Goal: Task Accomplishment & Management: Use online tool/utility

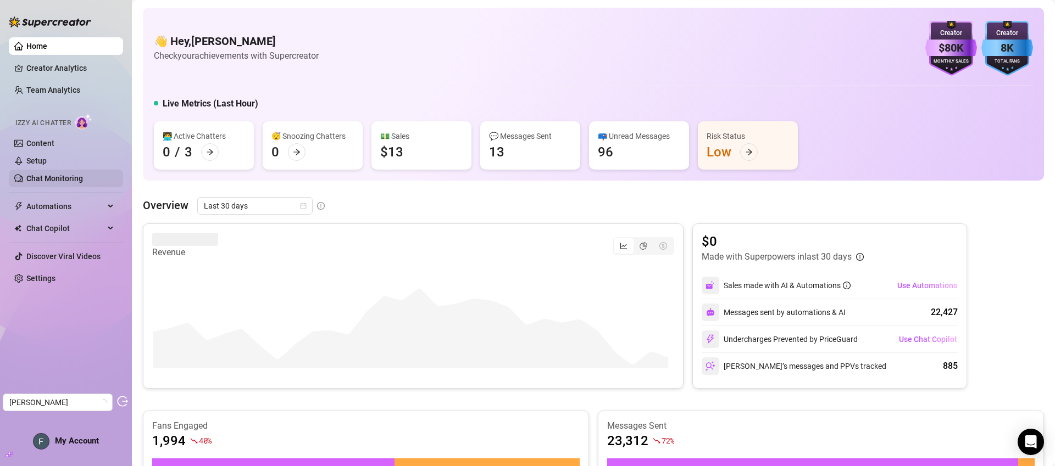
click at [79, 174] on link "Chat Monitoring" at bounding box center [54, 178] width 57 height 9
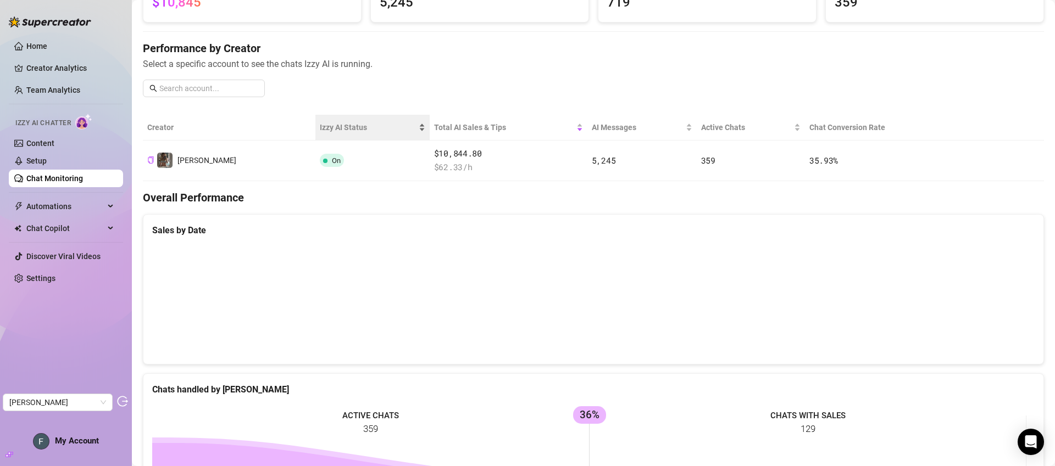
scroll to position [87, 0]
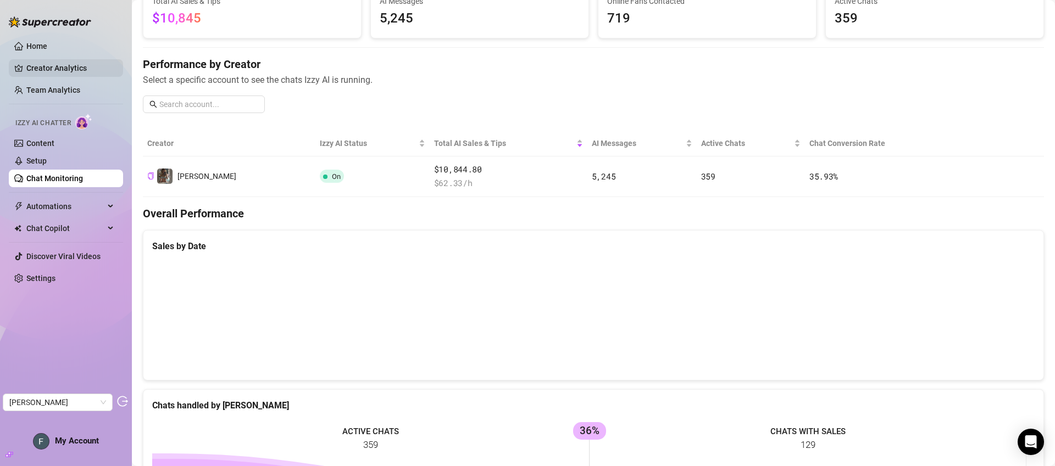
click at [86, 70] on link "Creator Analytics" at bounding box center [70, 68] width 88 height 18
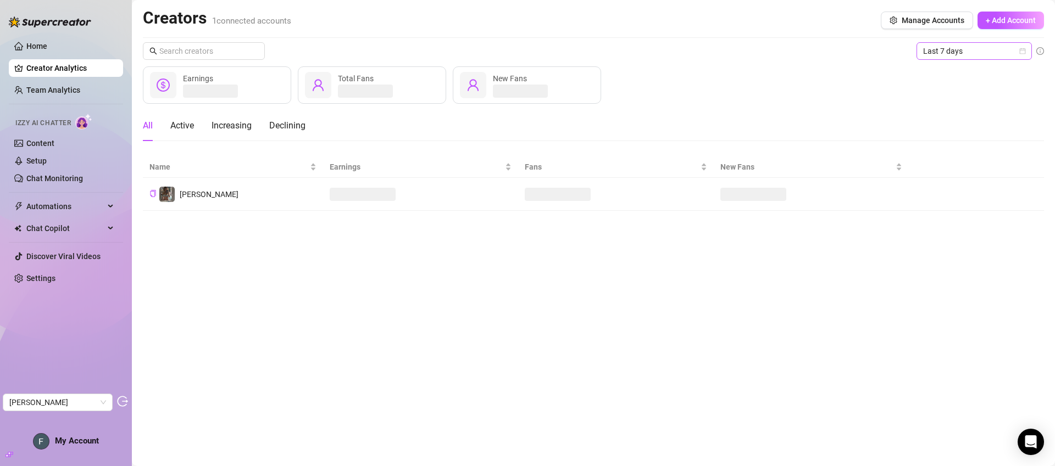
click at [1003, 47] on span "Last 7 days" at bounding box center [974, 51] width 102 height 16
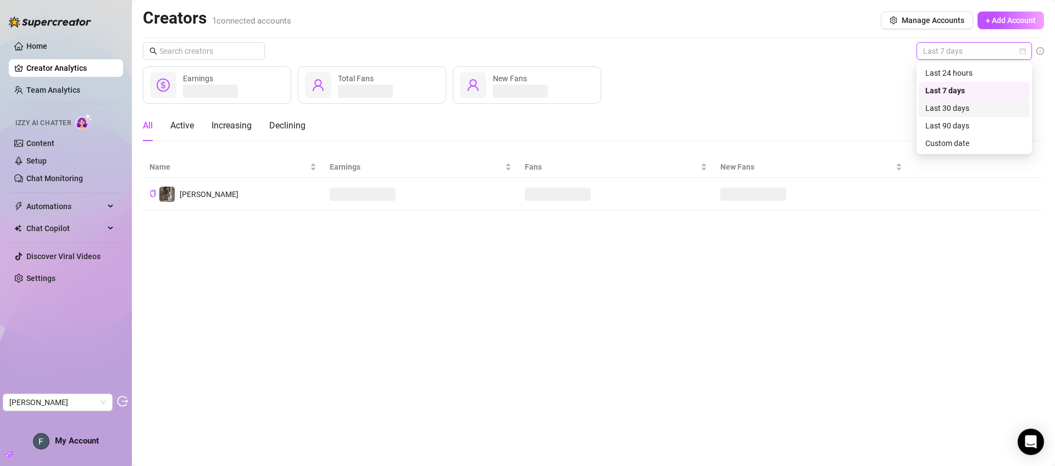
click at [978, 109] on div "Last 30 days" at bounding box center [974, 108] width 98 height 12
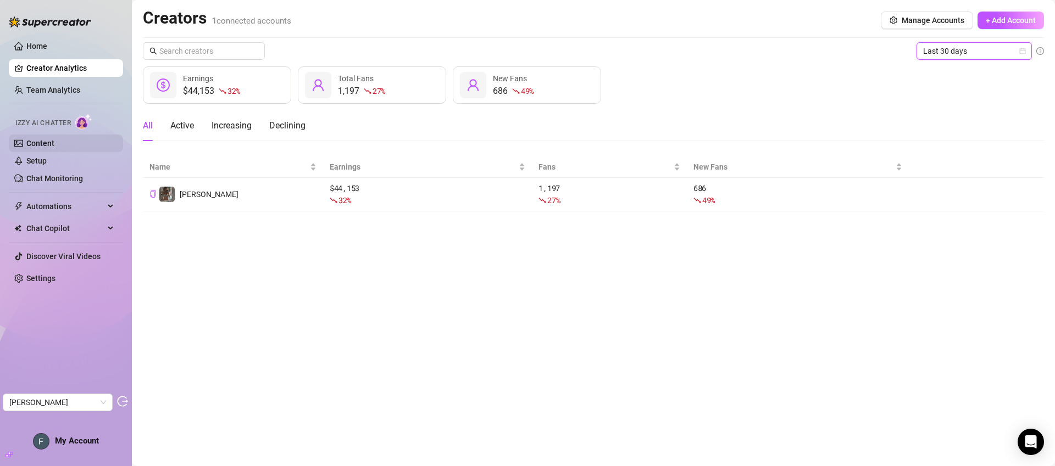
click at [54, 143] on link "Content" at bounding box center [40, 143] width 28 height 9
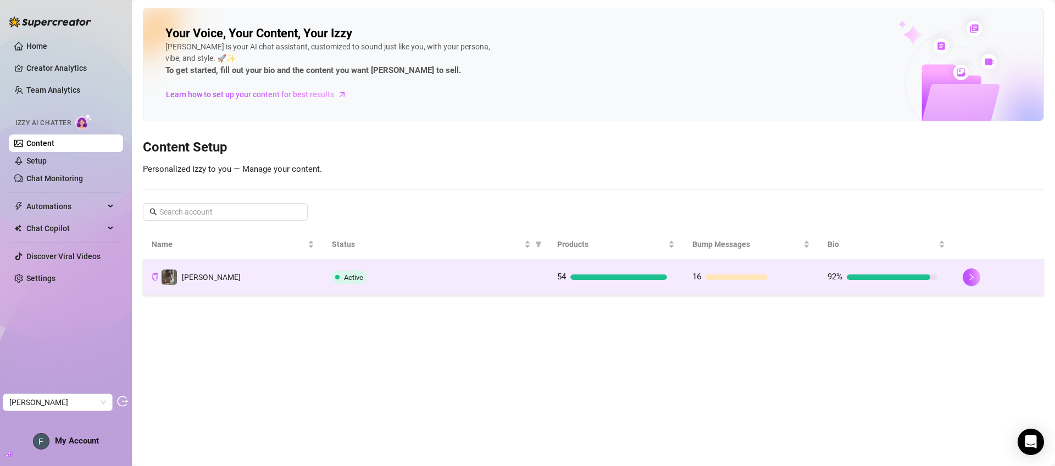
click at [514, 276] on div "Active" at bounding box center [436, 277] width 208 height 13
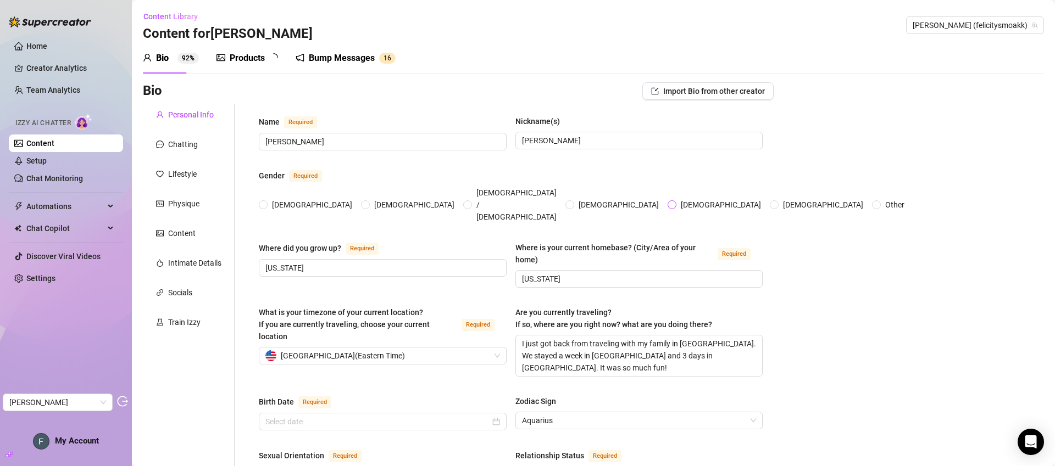
radio input "true"
type input "[DATE]"
click at [255, 55] on div "Products" at bounding box center [247, 58] width 35 height 13
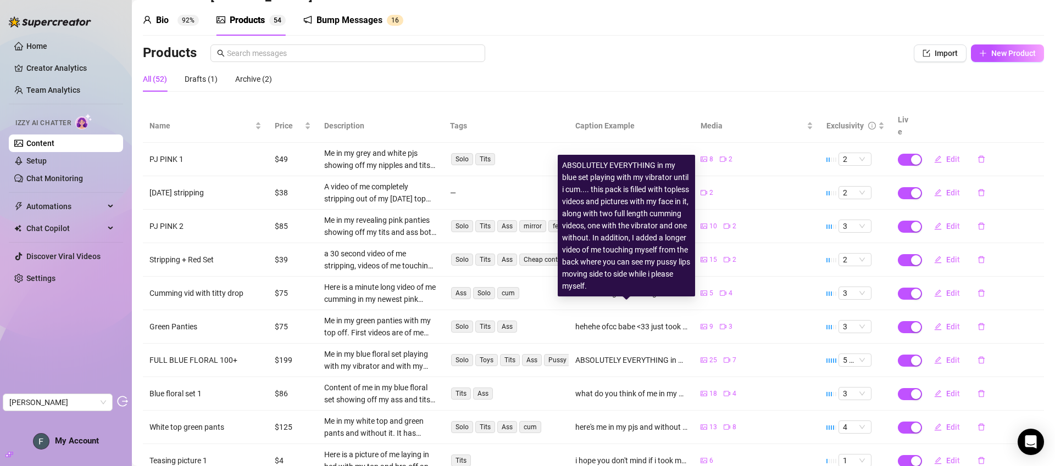
scroll to position [101, 0]
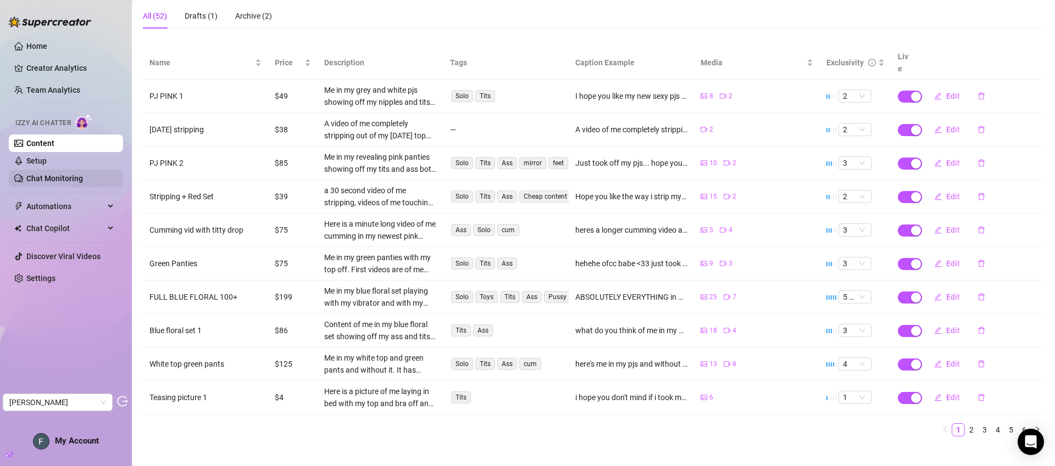
click at [49, 174] on link "Chat Monitoring" at bounding box center [54, 178] width 57 height 9
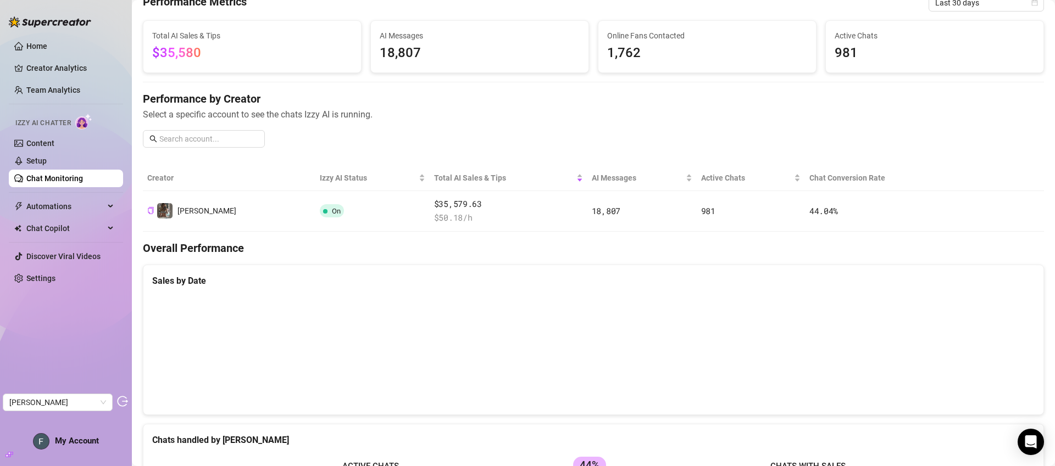
scroll to position [49, 0]
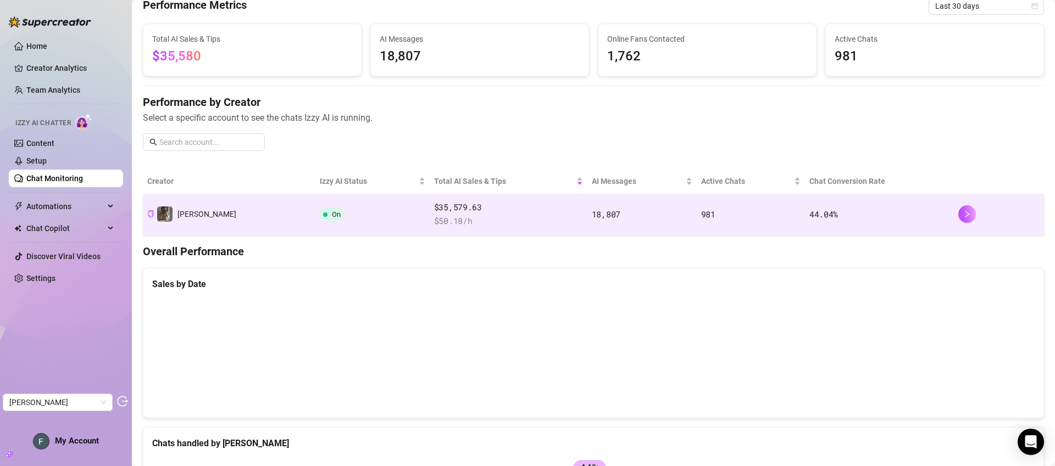
click at [330, 214] on td "On" at bounding box center [372, 214] width 114 height 41
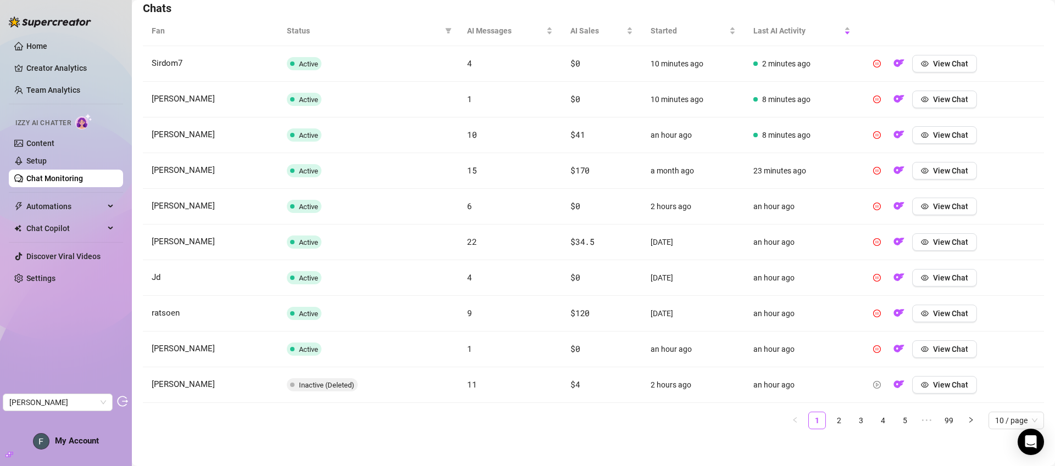
scroll to position [398, 0]
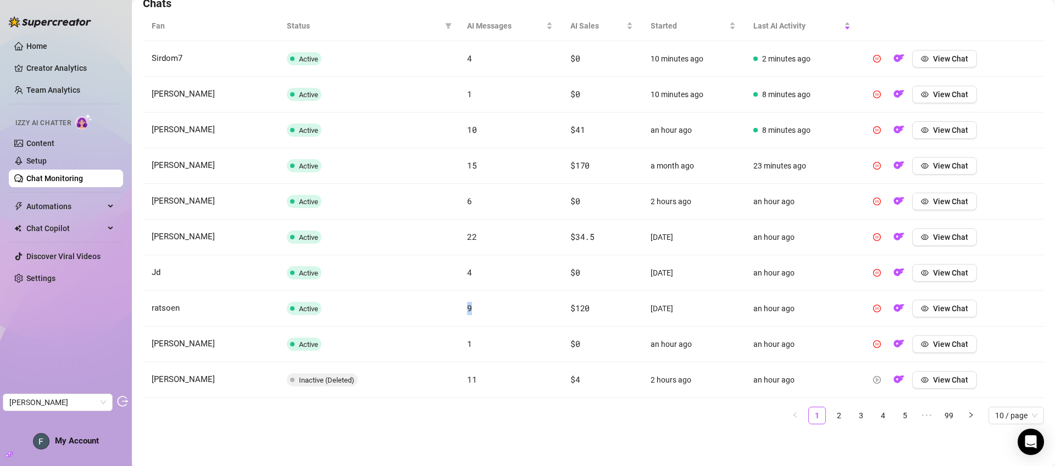
drag, startPoint x: 466, startPoint y: 309, endPoint x: 458, endPoint y: 309, distance: 8.2
click at [458, 309] on td "9" at bounding box center [509, 309] width 103 height 36
click at [954, 165] on span "View Chat" at bounding box center [950, 166] width 35 height 9
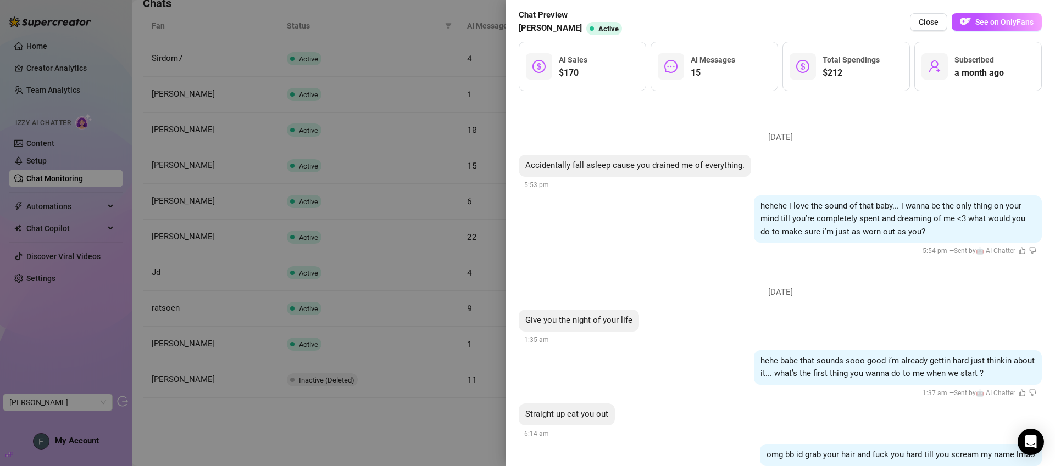
drag, startPoint x: 943, startPoint y: 249, endPoint x: 1000, endPoint y: 252, distance: 57.7
click at [1000, 252] on span "5:54 pm — Sent by 🤖 AI Chatter" at bounding box center [979, 251] width 114 height 8
click at [955, 228] on div "hehehe i love the sound of that baby... i wanna be the only thing on your mind …" at bounding box center [898, 220] width 288 height 48
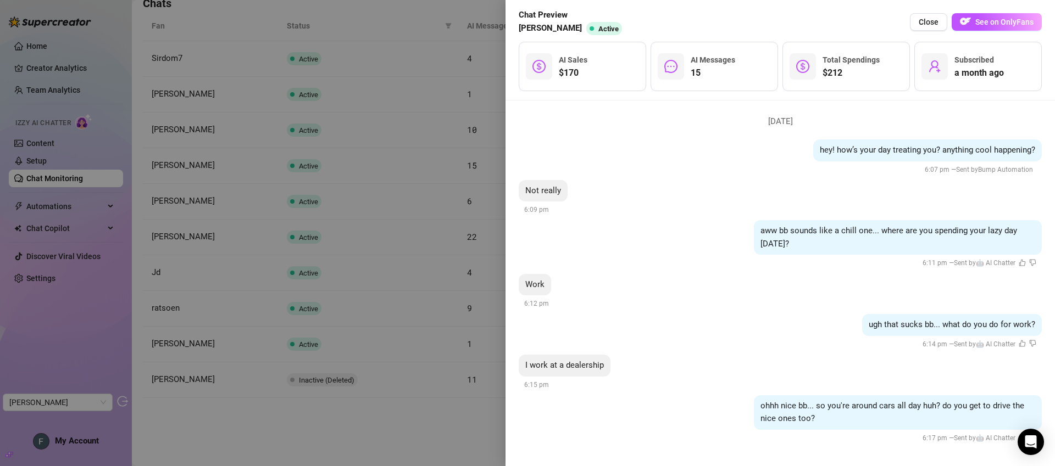
scroll to position [1650, 0]
click at [921, 21] on span "Close" at bounding box center [929, 22] width 20 height 9
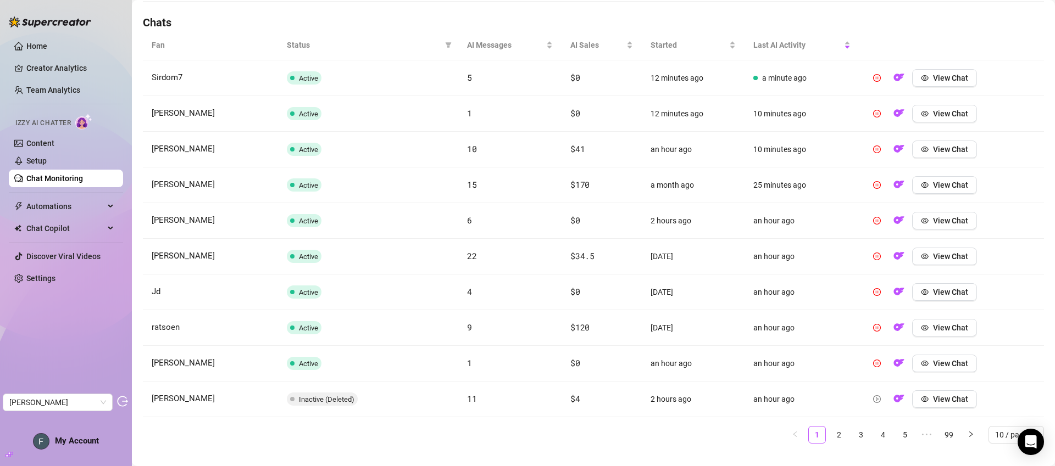
scroll to position [185, 0]
